Goal: Check status

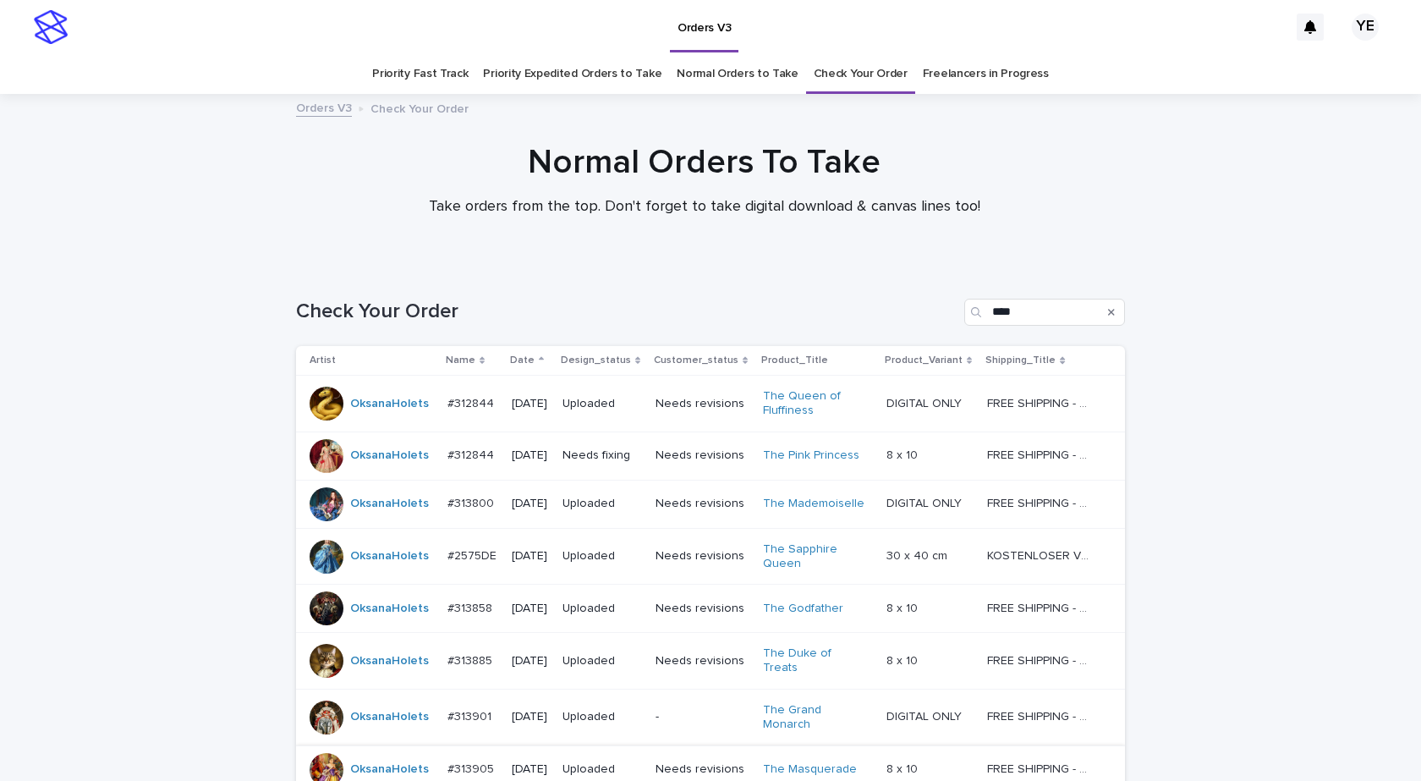
scroll to position [245, 0]
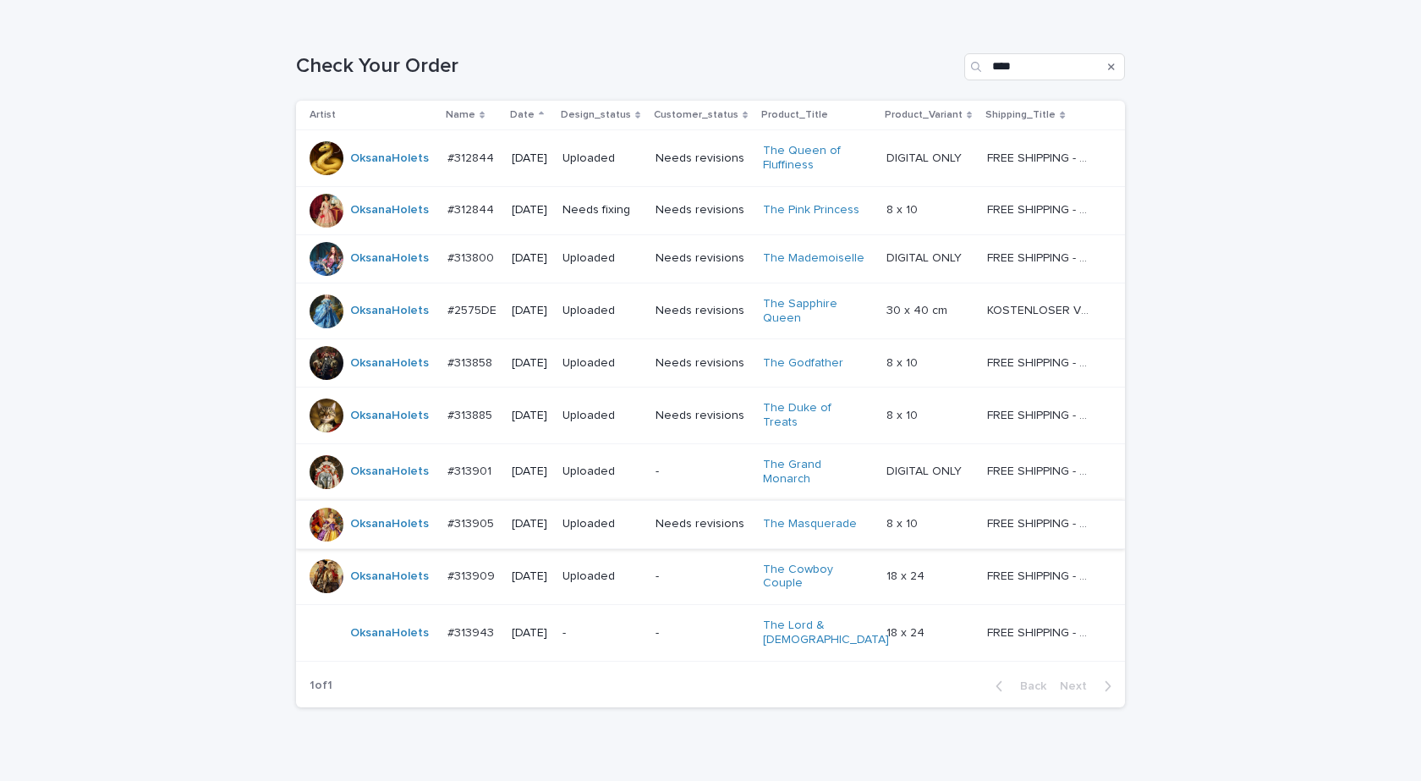
click at [447, 633] on td "#313943 #313943" at bounding box center [473, 633] width 65 height 57
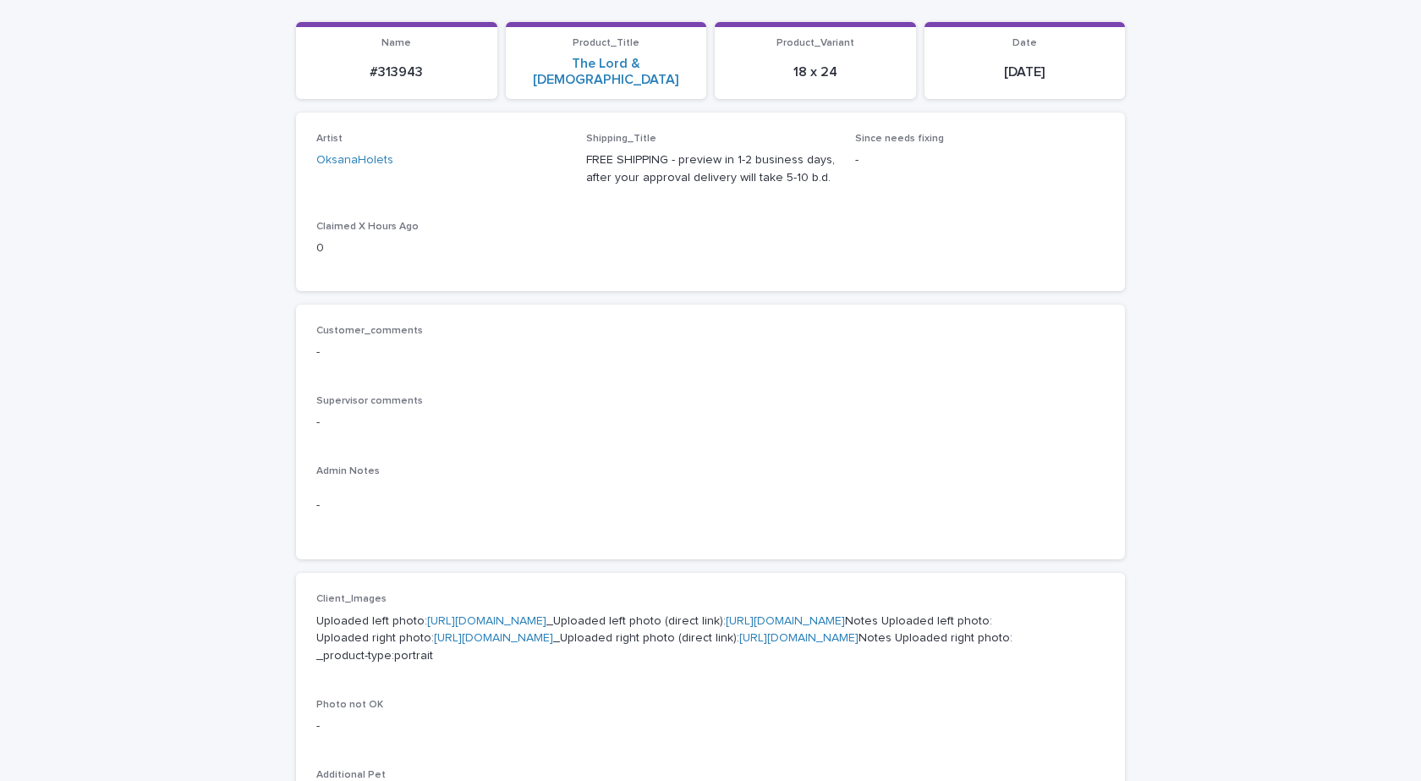
scroll to position [507, 0]
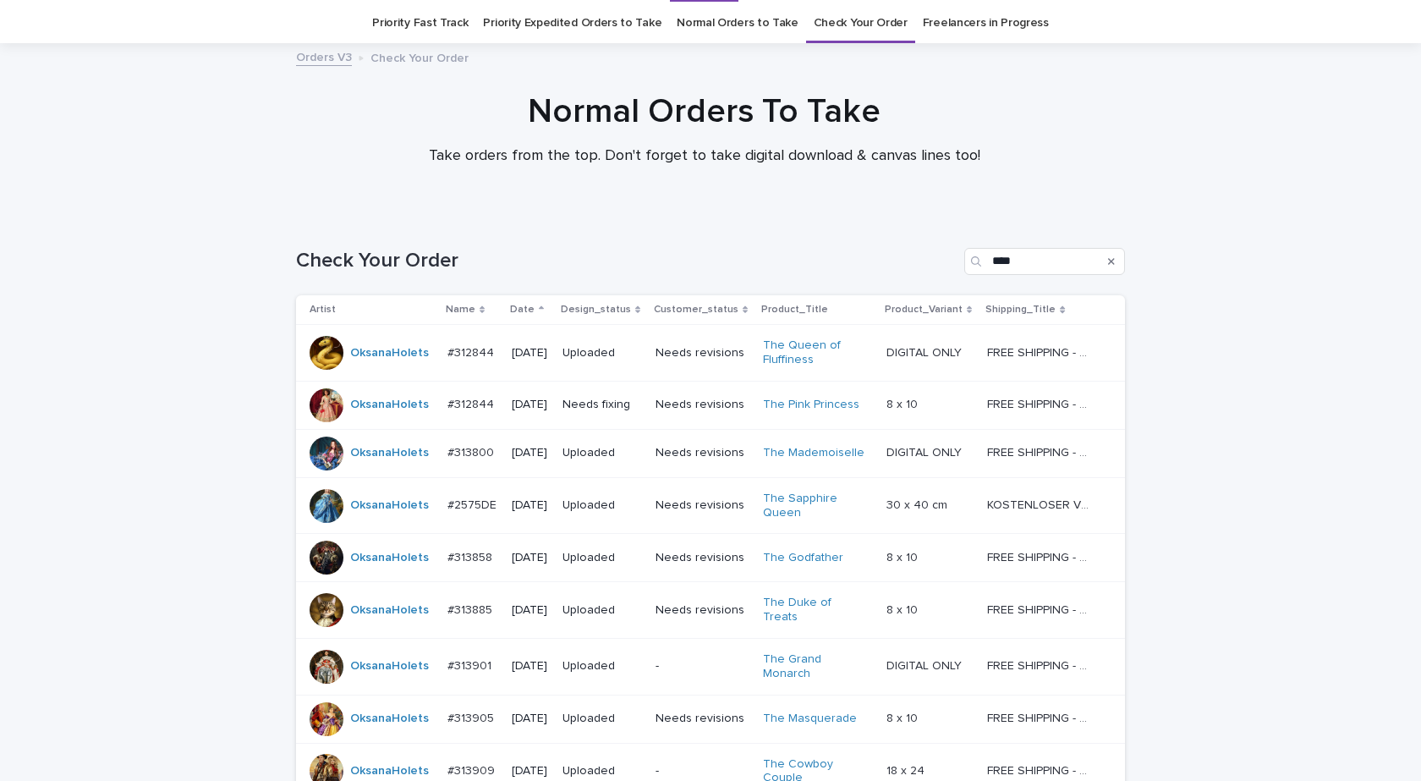
scroll to position [54, 0]
